Goal: Information Seeking & Learning: Learn about a topic

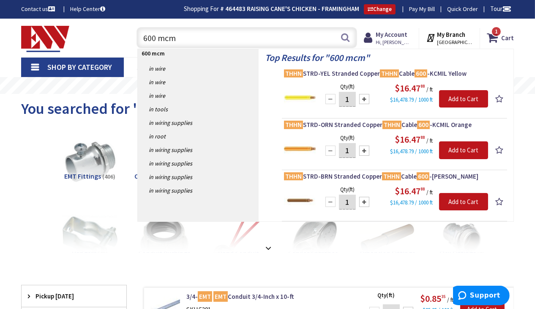
drag, startPoint x: 178, startPoint y: 33, endPoint x: 144, endPoint y: 34, distance: 34.3
click at [144, 34] on input "600 mcm" at bounding box center [247, 37] width 221 height 21
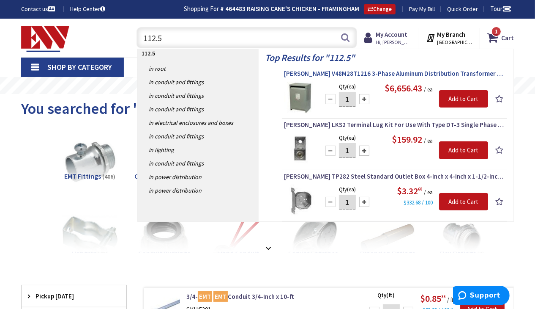
type input "112.5"
click at [376, 72] on span "Eaton V48M28T1216 3-Phase Aluminum Distribution Transformer 480-Volt Primary 20…" at bounding box center [394, 73] width 221 height 8
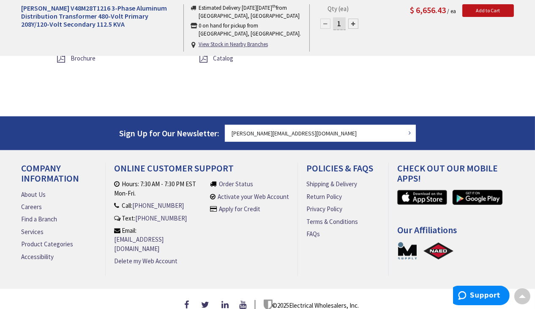
scroll to position [629, 0]
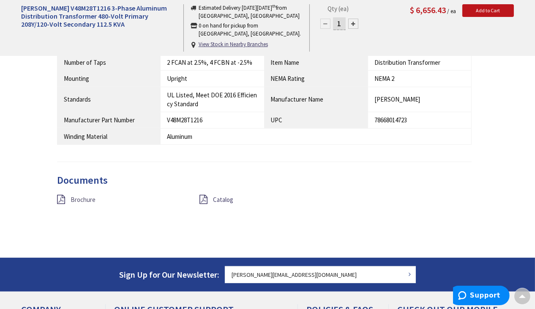
click at [74, 195] on span "Brochure" at bounding box center [83, 199] width 25 height 8
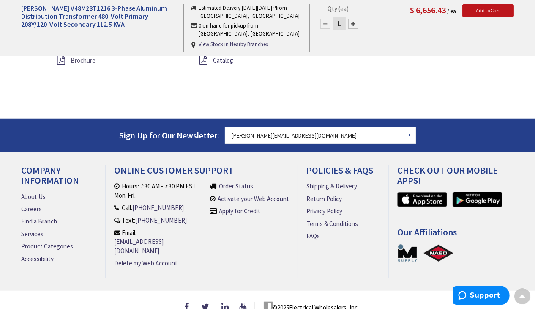
scroll to position [770, 0]
